Goal: Task Accomplishment & Management: Manage account settings

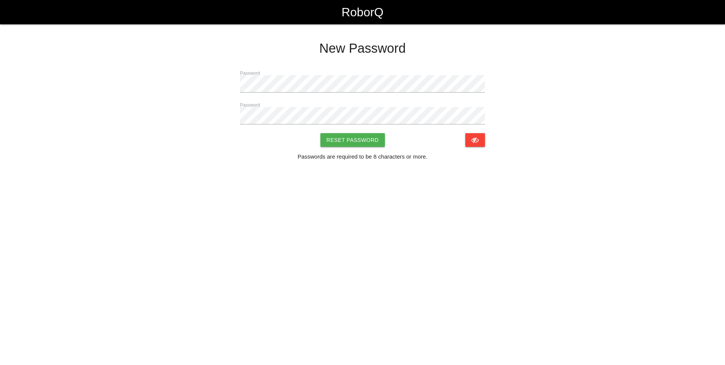
click at [414, 205] on html "RoborQ New Password Password Password Reset Password Passwords are required to …" at bounding box center [362, 102] width 725 height 205
click at [349, 140] on button "Reset Password" at bounding box center [352, 140] width 64 height 14
click at [466, 174] on html "RoborQ New Password Password Password Reset Password Passwords are required to …" at bounding box center [362, 102] width 725 height 205
click at [351, 138] on button "Reset Password" at bounding box center [352, 140] width 64 height 14
